Goal: Information Seeking & Learning: Learn about a topic

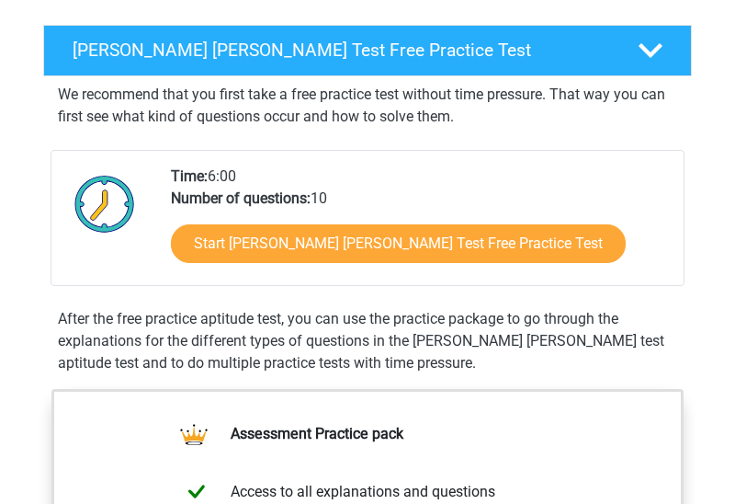
scroll to position [283, 0]
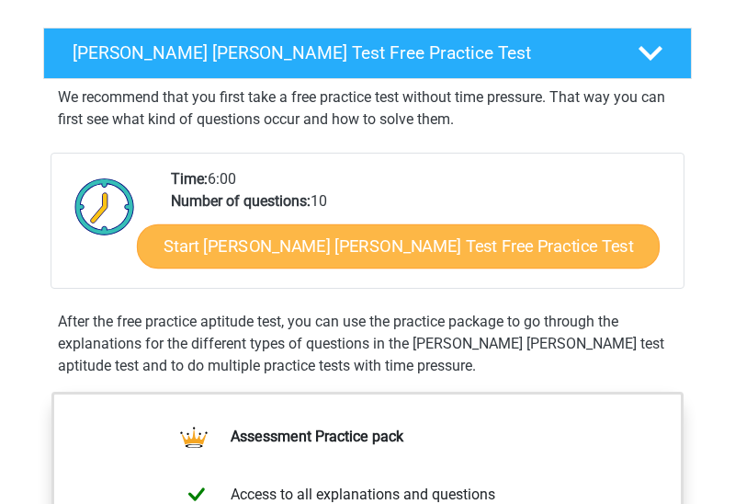
click at [359, 262] on link "Start Watson Glaser Test Free Practice Test" at bounding box center [398, 246] width 523 height 44
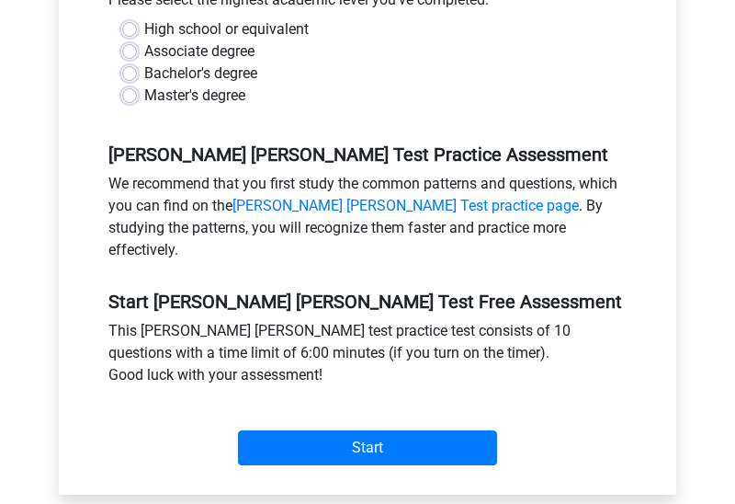
scroll to position [481, 0]
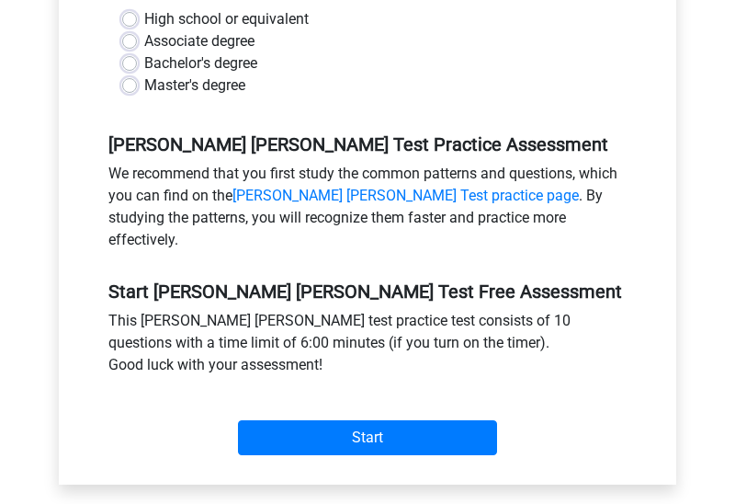
click at [140, 74] on div "Master's degree" at bounding box center [367, 85] width 491 height 22
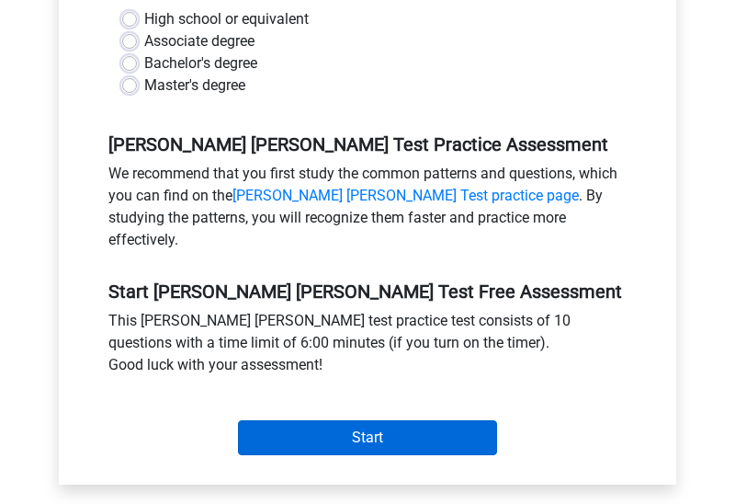
click at [303, 420] on input "Start" at bounding box center [367, 437] width 259 height 35
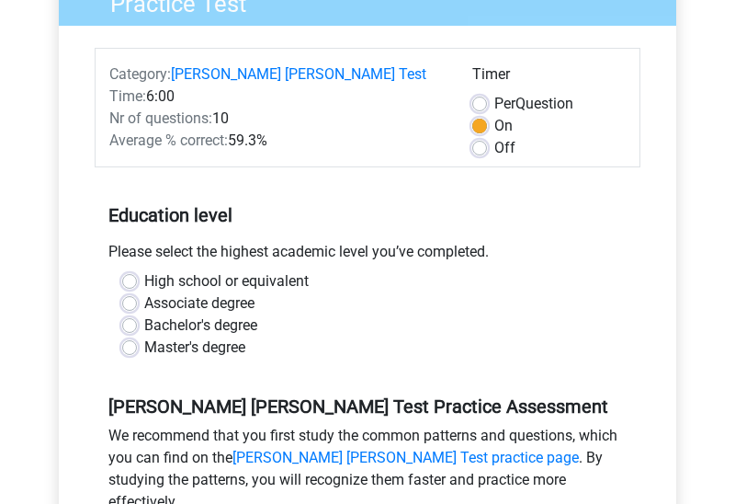
click at [144, 336] on label "Master's degree" at bounding box center [194, 347] width 101 height 22
click at [135, 336] on input "Master's degree" at bounding box center [129, 345] width 15 height 18
radio input "true"
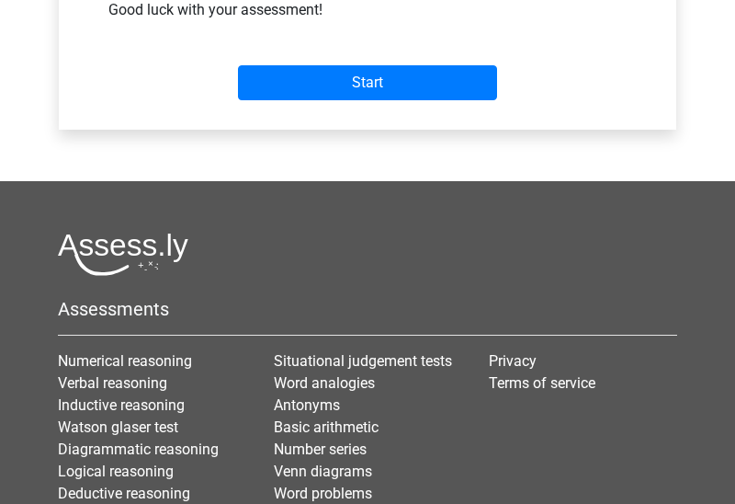
scroll to position [836, 0]
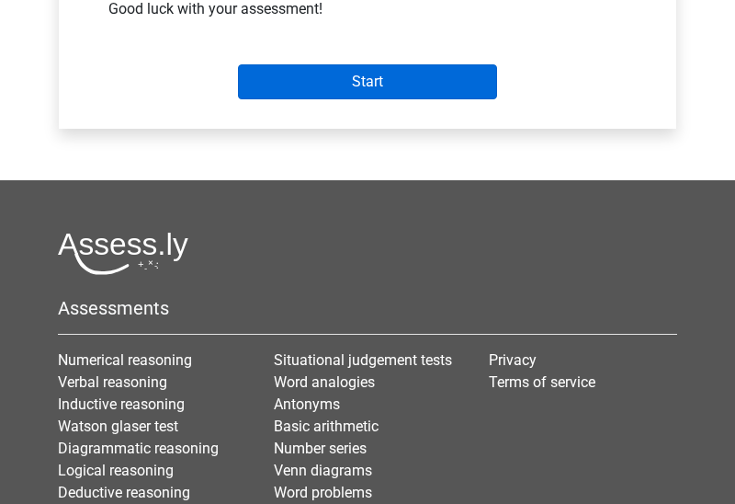
click at [309, 64] on input "Start" at bounding box center [367, 81] width 259 height 35
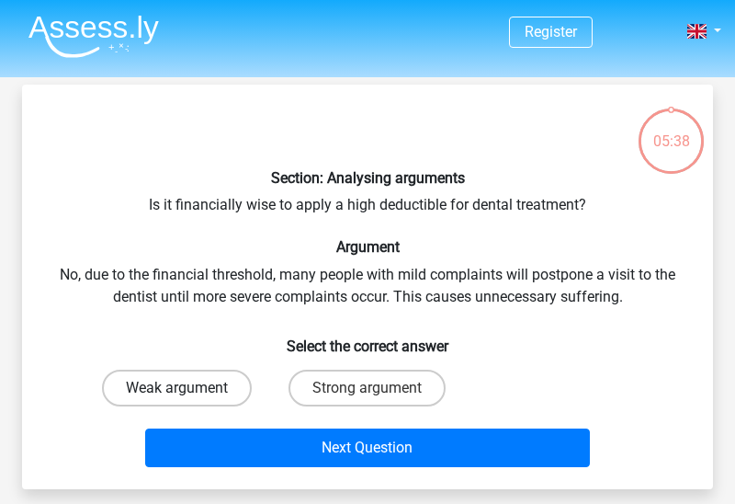
click at [206, 383] on label "Weak argument" at bounding box center [177, 387] width 150 height 37
click at [189, 388] on input "Weak argument" at bounding box center [183, 394] width 12 height 12
radio input "true"
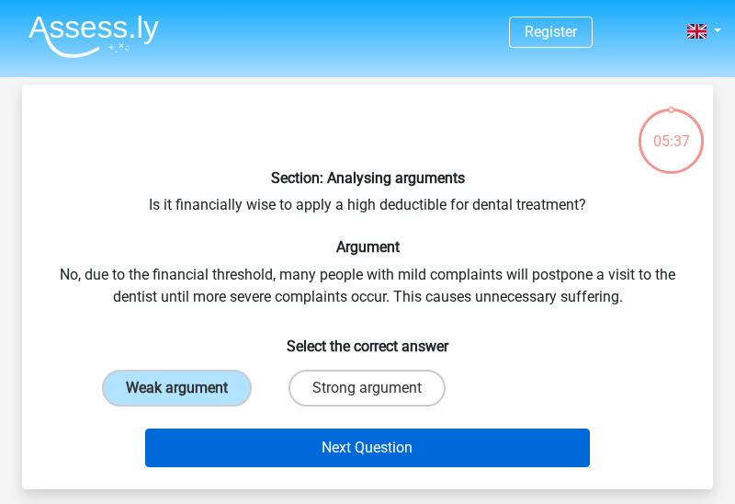
click at [284, 451] on button "Next Question" at bounding box center [368, 447] width 446 height 39
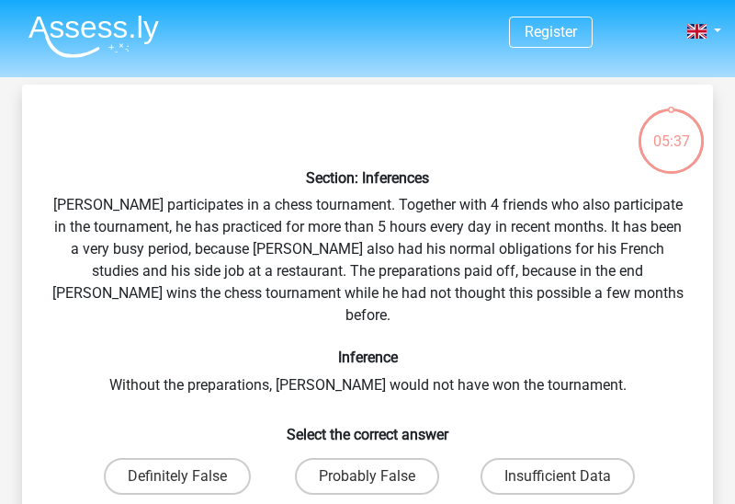
scroll to position [85, 0]
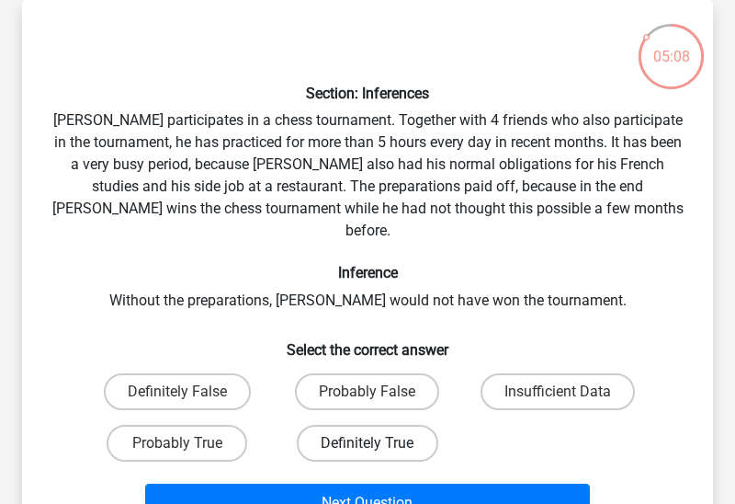
click at [333, 425] on label "Definitely True" at bounding box center [367, 443] width 141 height 37
click at [368, 443] on input "Definitely True" at bounding box center [374, 449] width 12 height 12
radio input "true"
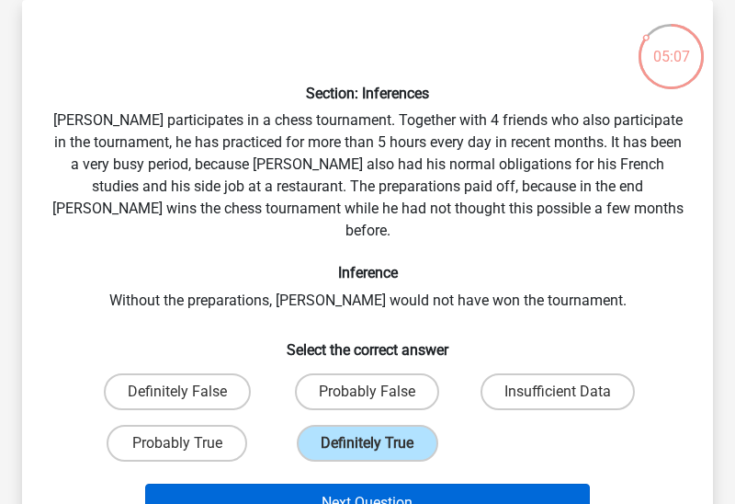
click at [350, 483] on button "Next Question" at bounding box center [368, 502] width 446 height 39
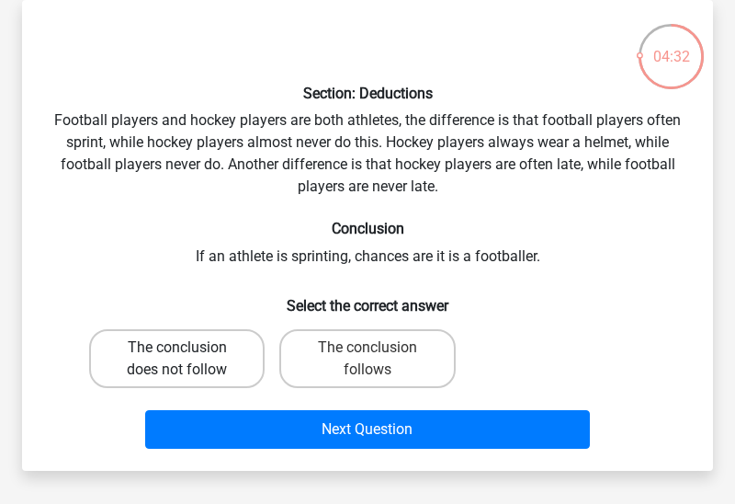
click at [240, 364] on label "The conclusion does not follow" at bounding box center [176, 358] width 175 height 59
click at [189, 359] on input "The conclusion does not follow" at bounding box center [183, 353] width 12 height 12
radio input "true"
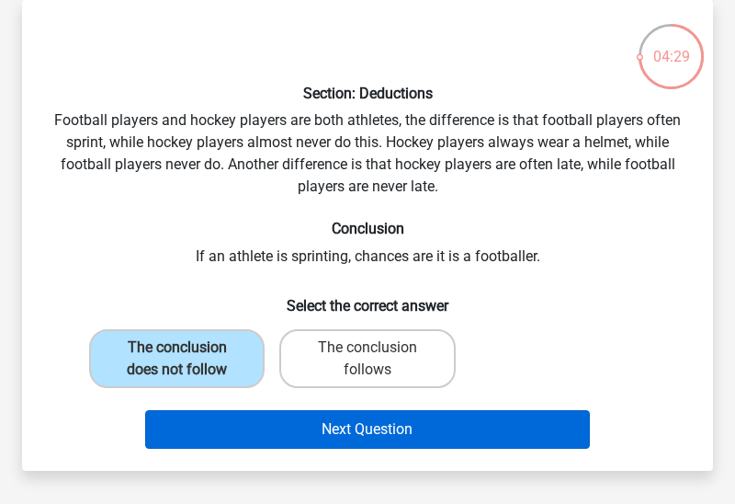
click at [296, 426] on button "Next Question" at bounding box center [368, 429] width 446 height 39
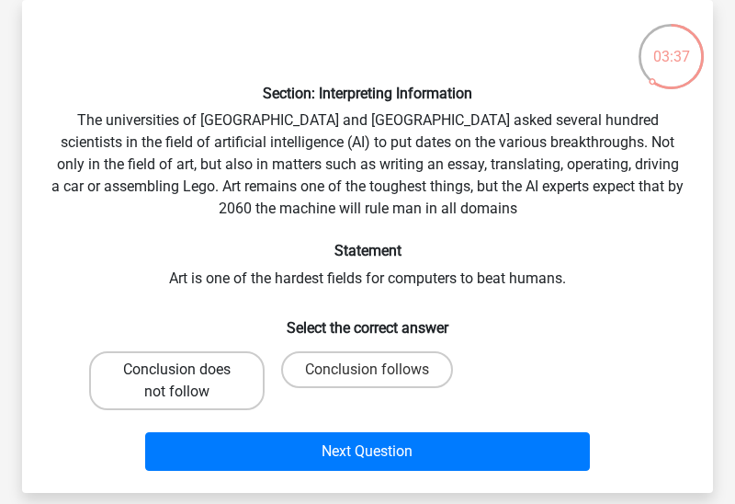
click at [244, 358] on label "Conclusion does not follow" at bounding box center [176, 380] width 175 height 59
click at [189, 369] on input "Conclusion does not follow" at bounding box center [183, 375] width 12 height 12
radio input "true"
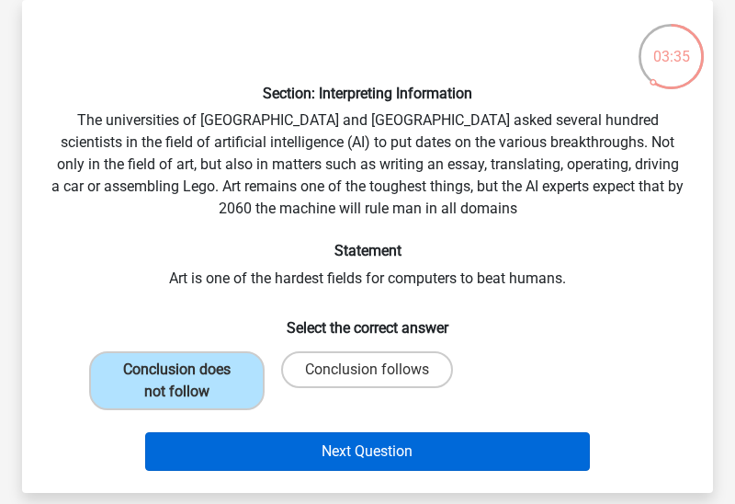
click at [346, 453] on button "Next Question" at bounding box center [368, 451] width 446 height 39
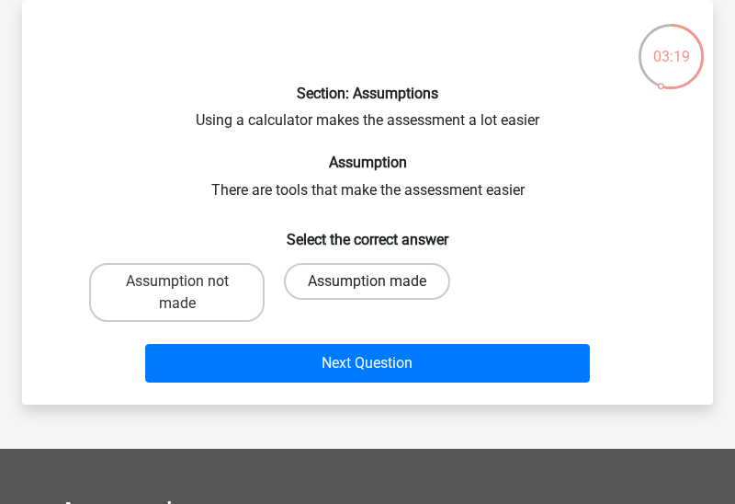
click at [345, 278] on label "Assumption made" at bounding box center [367, 281] width 166 height 37
click at [368, 281] on input "Assumption made" at bounding box center [374, 287] width 12 height 12
radio input "true"
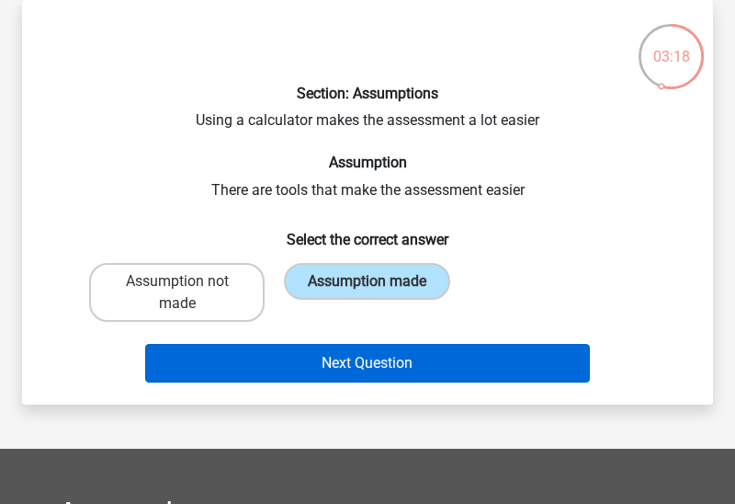
click at [372, 367] on button "Next Question" at bounding box center [368, 363] width 446 height 39
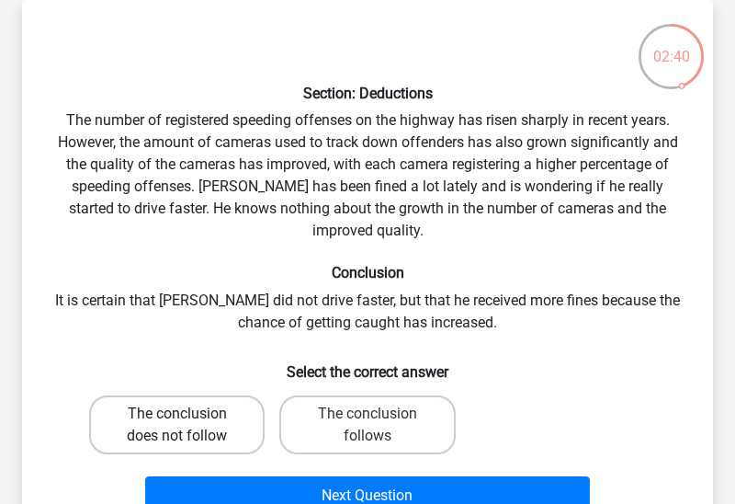
click at [236, 395] on label "The conclusion does not follow" at bounding box center [176, 424] width 175 height 59
click at [189, 413] on input "The conclusion does not follow" at bounding box center [183, 419] width 12 height 12
radio input "true"
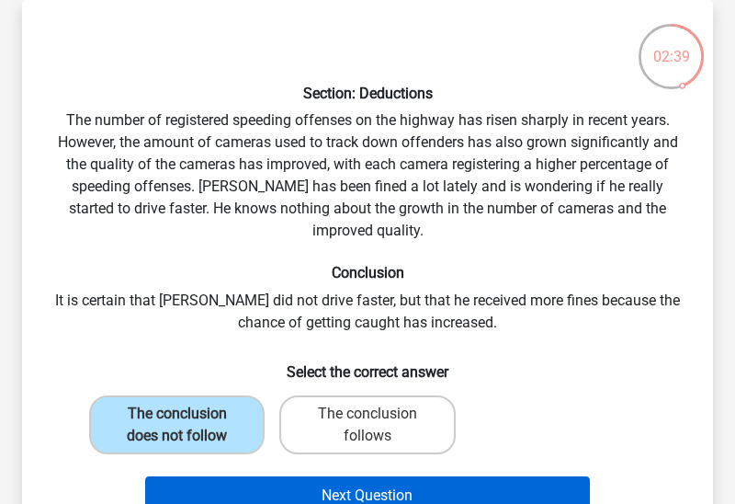
click at [332, 477] on button "Next Question" at bounding box center [368, 495] width 446 height 39
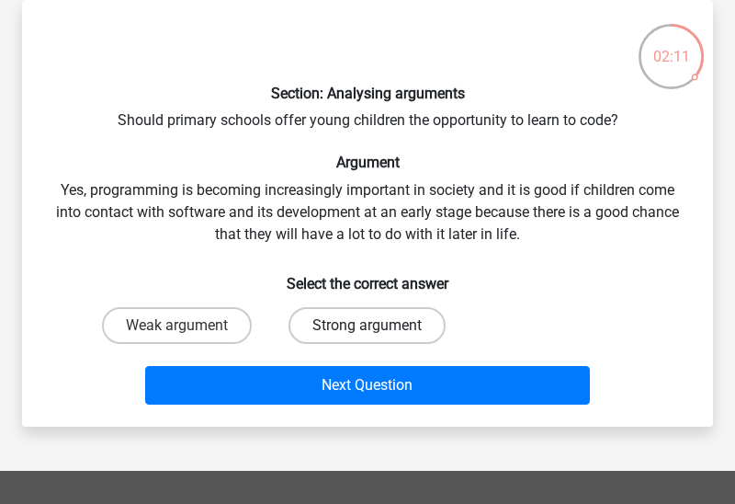
click at [345, 335] on label "Strong argument" at bounding box center [367, 325] width 157 height 37
click at [368, 335] on input "Strong argument" at bounding box center [374, 331] width 12 height 12
radio input "true"
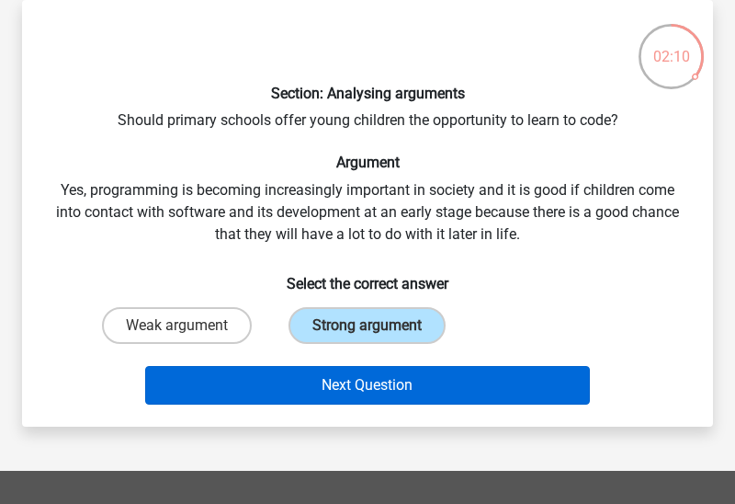
click at [371, 382] on button "Next Question" at bounding box center [368, 385] width 446 height 39
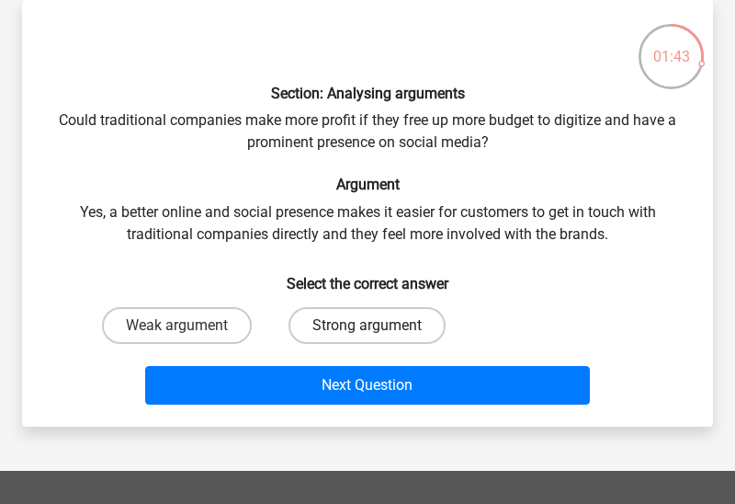
click at [389, 320] on label "Strong argument" at bounding box center [367, 325] width 157 height 37
click at [379, 325] on input "Strong argument" at bounding box center [374, 331] width 12 height 12
radio input "true"
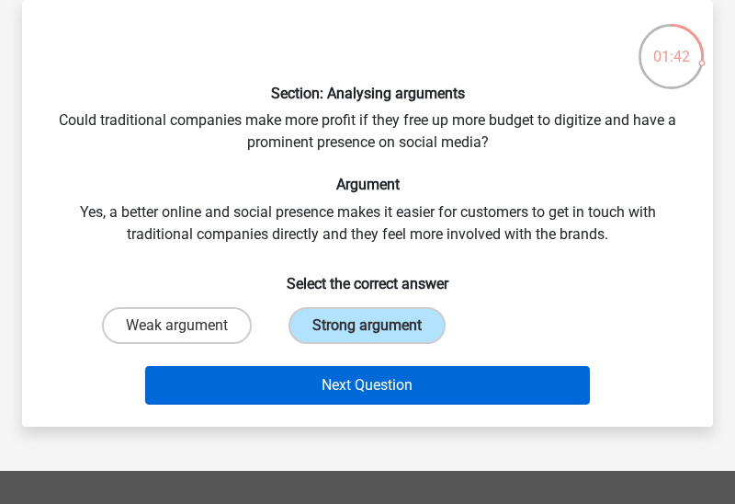
click at [388, 386] on button "Next Question" at bounding box center [368, 385] width 446 height 39
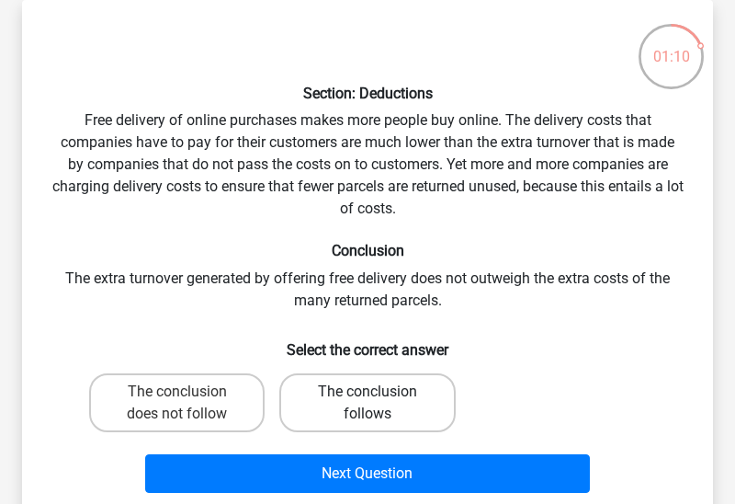
click at [338, 408] on label "The conclusion follows" at bounding box center [366, 402] width 175 height 59
click at [368, 403] on input "The conclusion follows" at bounding box center [374, 397] width 12 height 12
radio input "true"
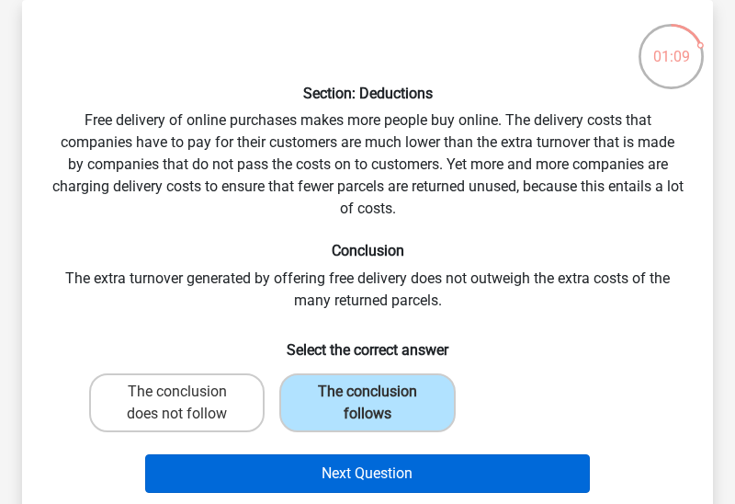
click at [371, 478] on button "Next Question" at bounding box center [368, 473] width 446 height 39
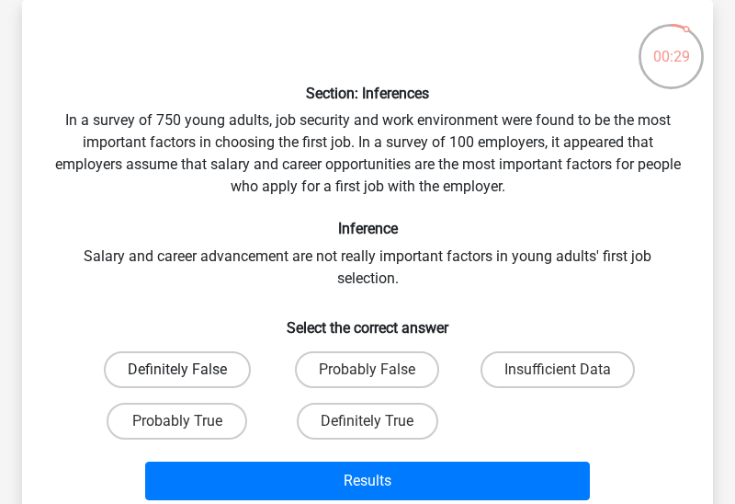
click at [221, 370] on label "Definitely False" at bounding box center [177, 369] width 147 height 37
click at [189, 370] on input "Definitely False" at bounding box center [183, 375] width 12 height 12
radio input "true"
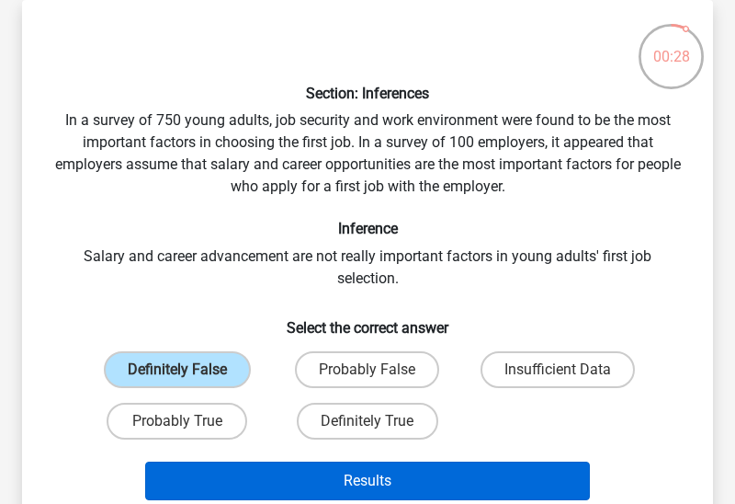
click at [334, 480] on button "Results" at bounding box center [368, 480] width 446 height 39
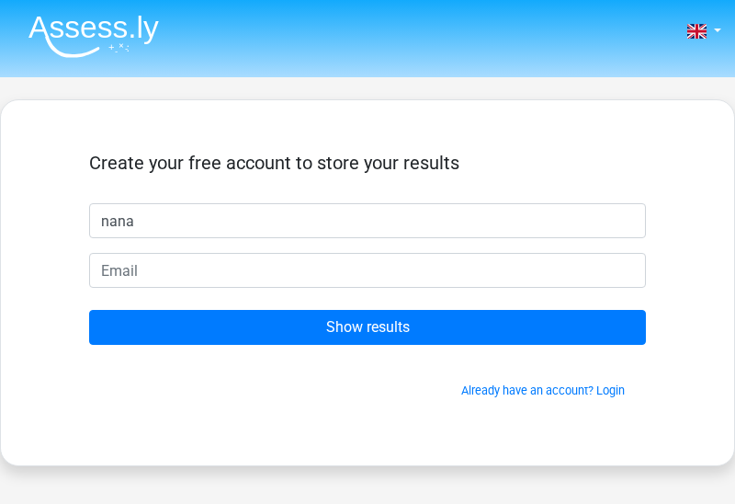
type input "nana"
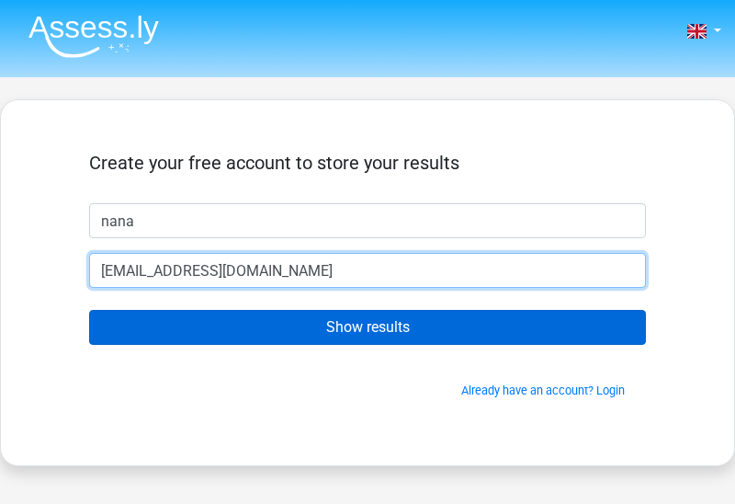
type input "[EMAIL_ADDRESS][DOMAIN_NAME]"
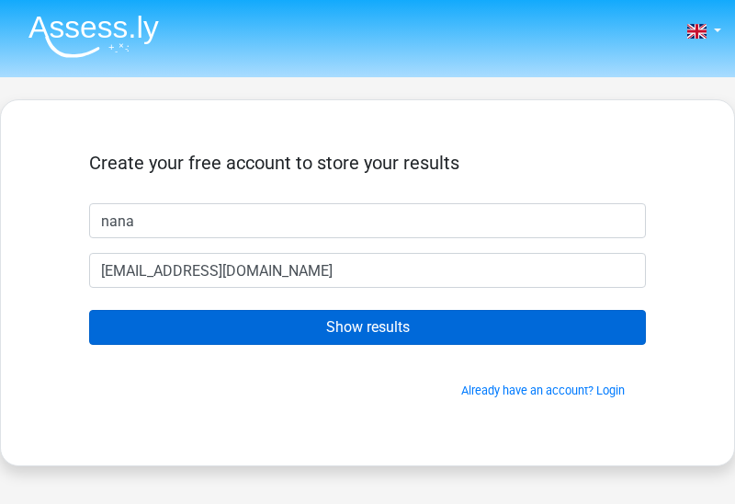
click at [302, 334] on input "Show results" at bounding box center [367, 327] width 557 height 35
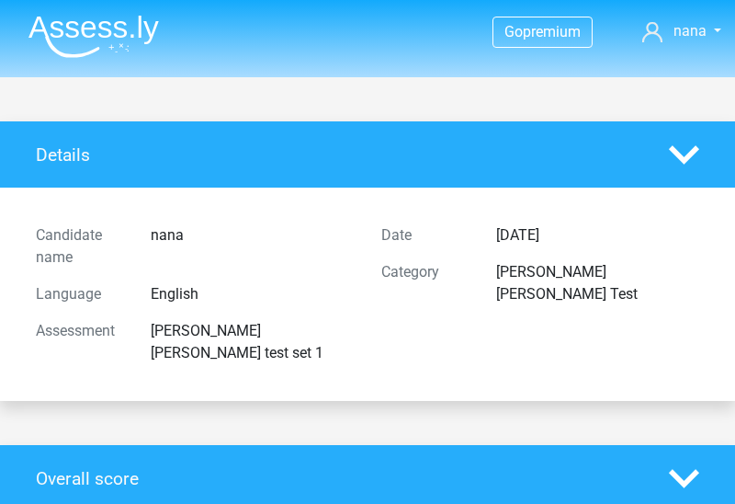
click at [373, 468] on h4 "Overall score" at bounding box center [339, 478] width 606 height 21
click at [680, 469] on polygon at bounding box center [684, 478] width 30 height 18
